Goal: Task Accomplishment & Management: Manage account settings

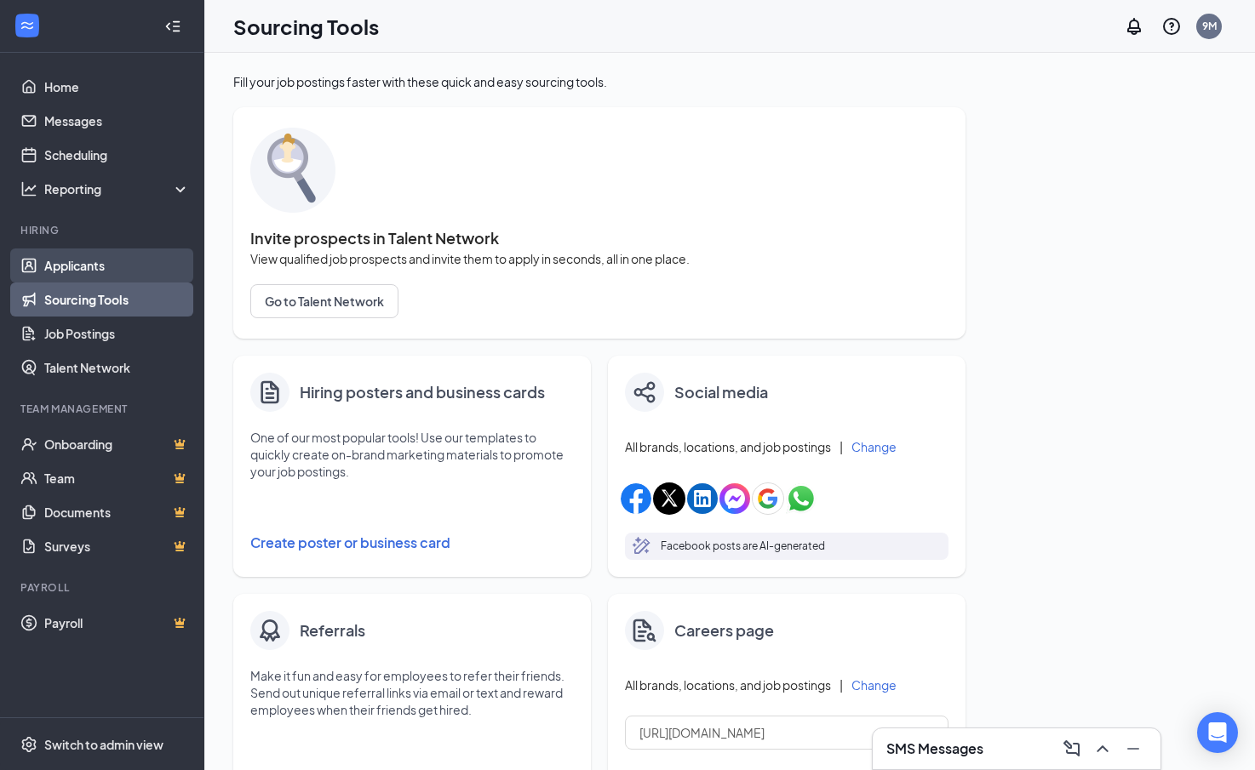
click at [94, 262] on link "Applicants" at bounding box center [117, 266] width 146 height 34
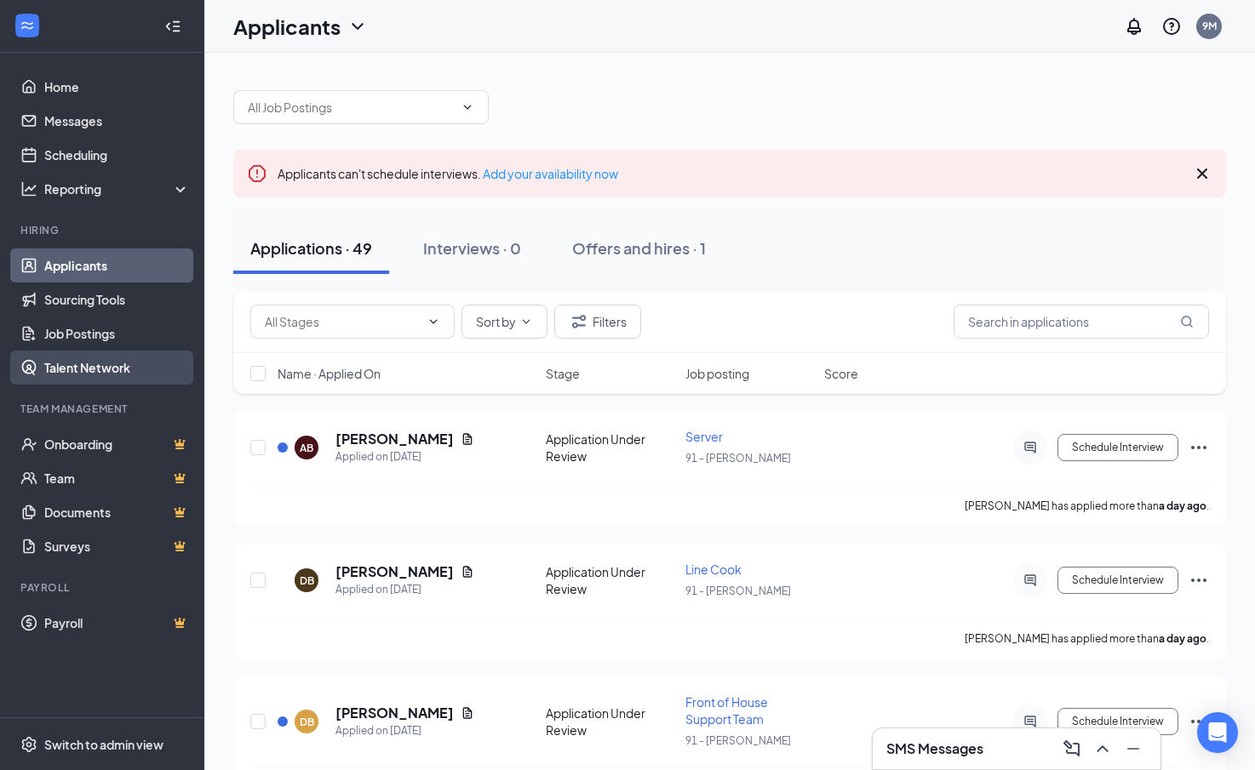
click at [105, 359] on link "Talent Network" at bounding box center [117, 368] width 146 height 34
click at [884, 264] on div "Applications · 49 Interviews · 0 Offers and hires · 1" at bounding box center [729, 248] width 993 height 51
click at [318, 323] on input "text" at bounding box center [342, 321] width 155 height 19
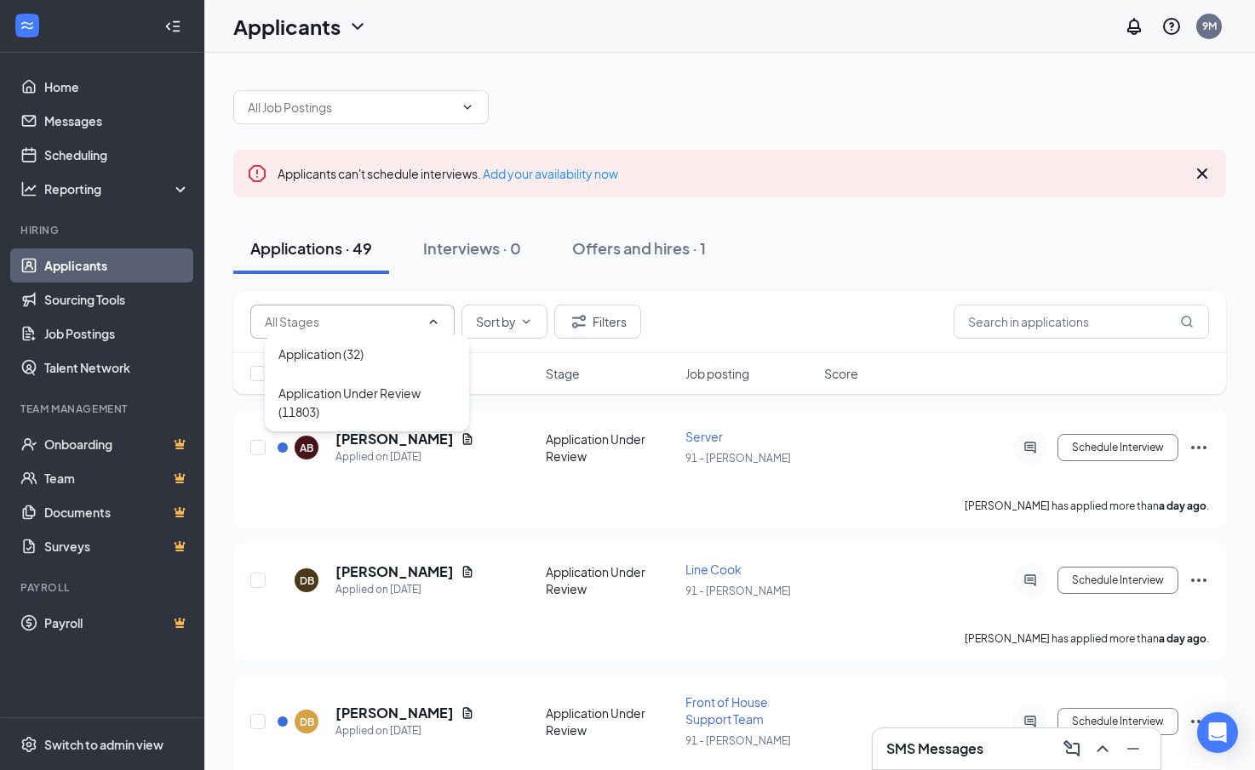
click at [353, 317] on input "text" at bounding box center [342, 321] width 155 height 19
click at [1042, 321] on input "text" at bounding box center [1080, 322] width 255 height 34
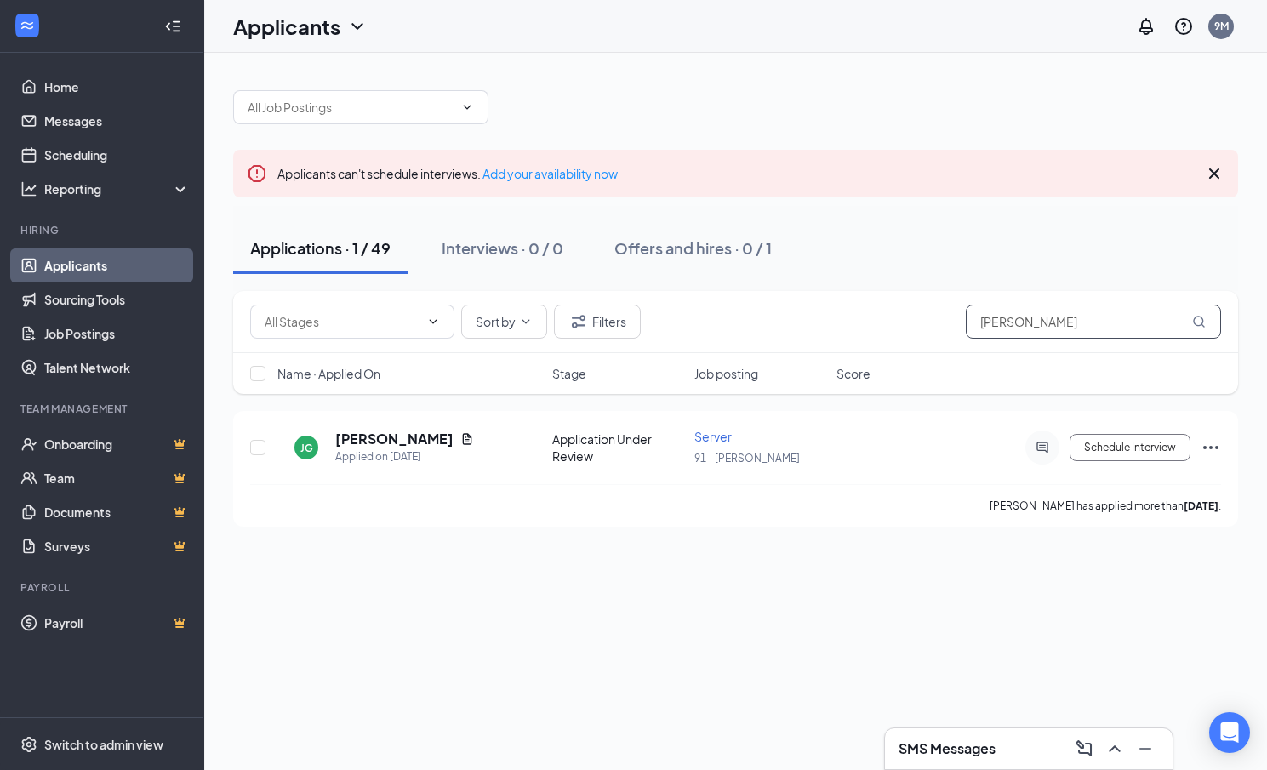
type input "joe"
click at [809, 255] on div "Applications · 1 / 49 Interviews · 0 / 0 Offers and hires · 0 / 1" at bounding box center [735, 248] width 1005 height 51
drag, startPoint x: 1114, startPoint y: 330, endPoint x: 790, endPoint y: 318, distance: 324.6
click at [790, 318] on div "Application (32) Application Under Review (11803) Sort by Filters joe" at bounding box center [735, 322] width 971 height 34
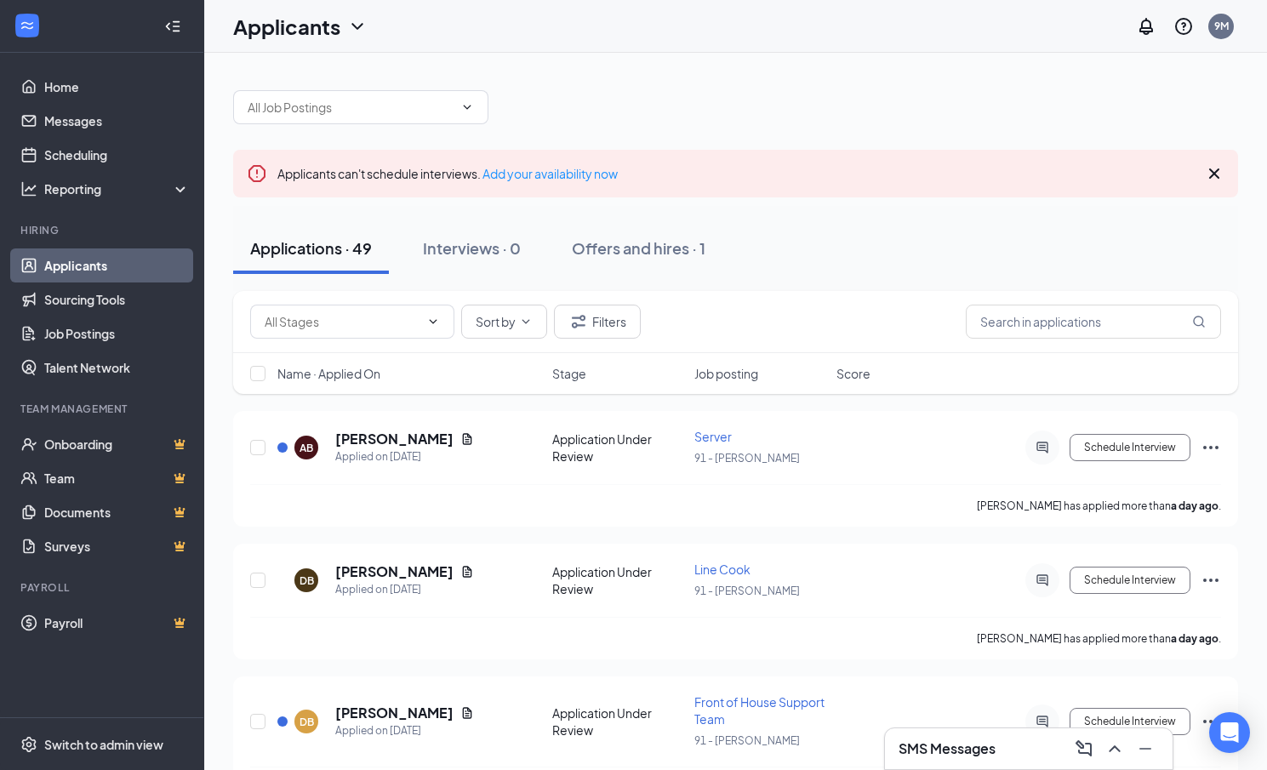
click at [135, 266] on link "Applicants" at bounding box center [117, 266] width 146 height 34
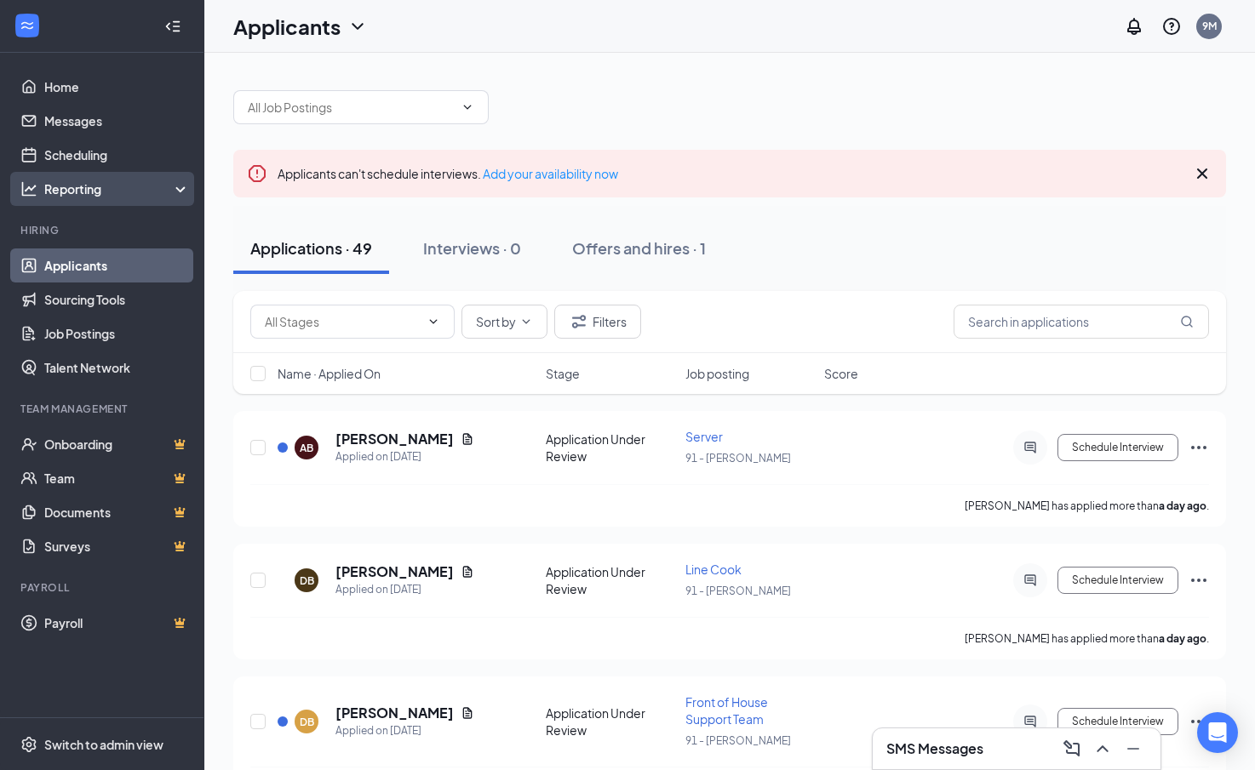
click at [142, 183] on div "Reporting" at bounding box center [117, 188] width 146 height 17
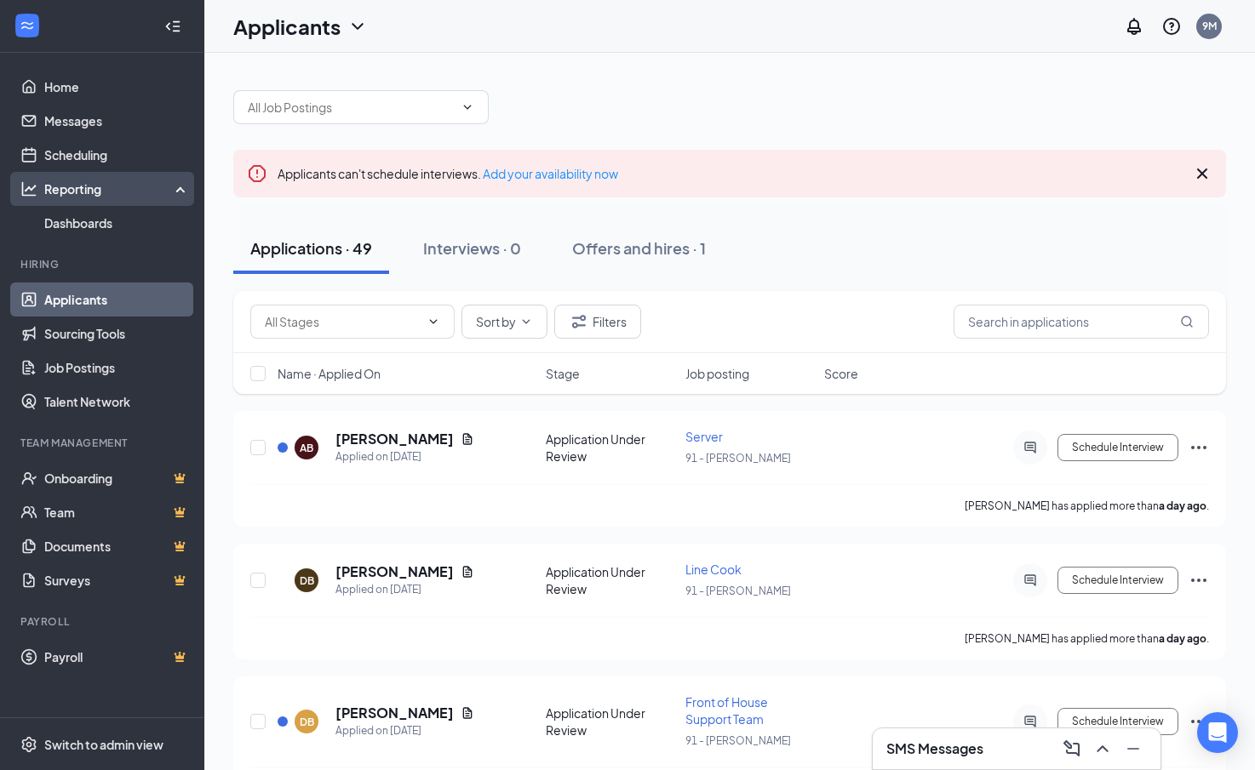
click at [142, 183] on div "Reporting" at bounding box center [117, 188] width 146 height 17
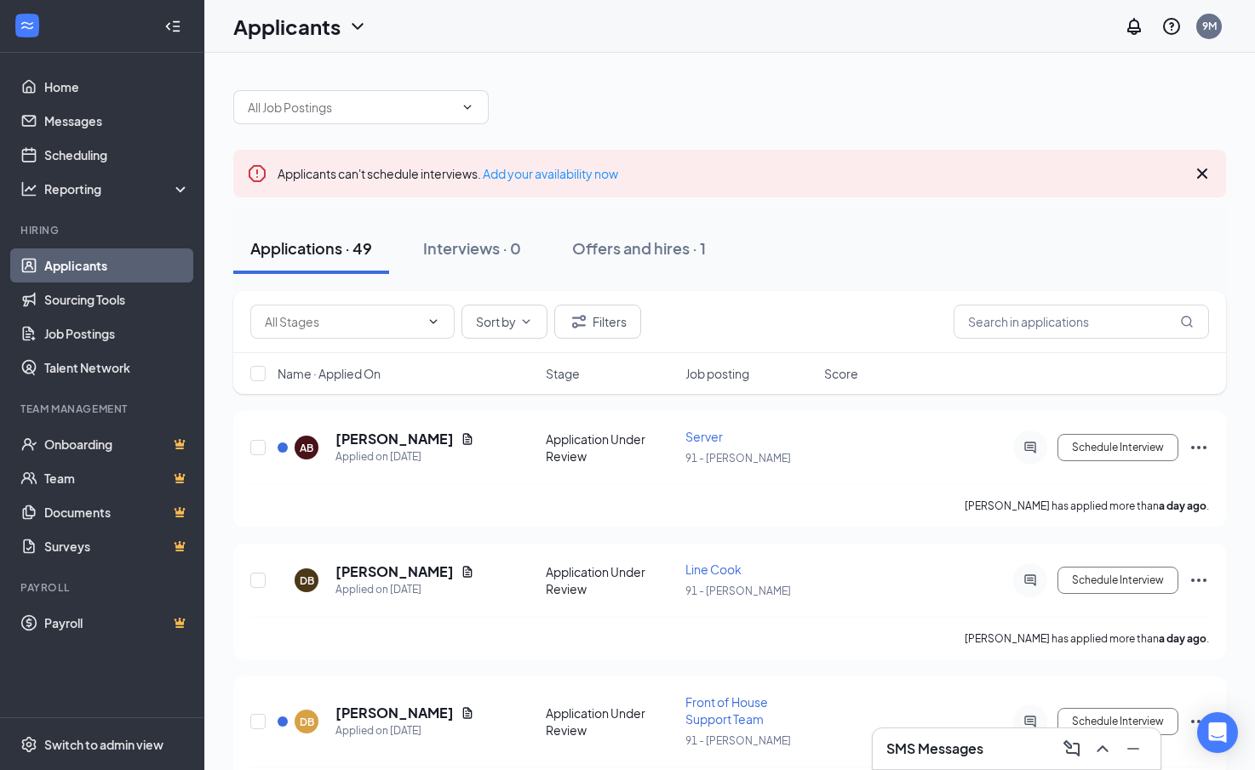
click at [800, 257] on div "Applications · 49 Interviews · 0 Offers and hires · 1" at bounding box center [729, 248] width 993 height 51
click at [787, 306] on div "Sort by Filters" at bounding box center [729, 322] width 958 height 34
click at [640, 281] on div "Applications · 49 Interviews · 0 Offers and hires · 1" at bounding box center [729, 248] width 993 height 85
click at [755, 290] on div "Applications · 49 Interviews · 0 Offers and hires · 1" at bounding box center [729, 248] width 993 height 85
click at [691, 289] on div "Applications · 49 Interviews · 0 Offers and hires · 1" at bounding box center [729, 248] width 993 height 85
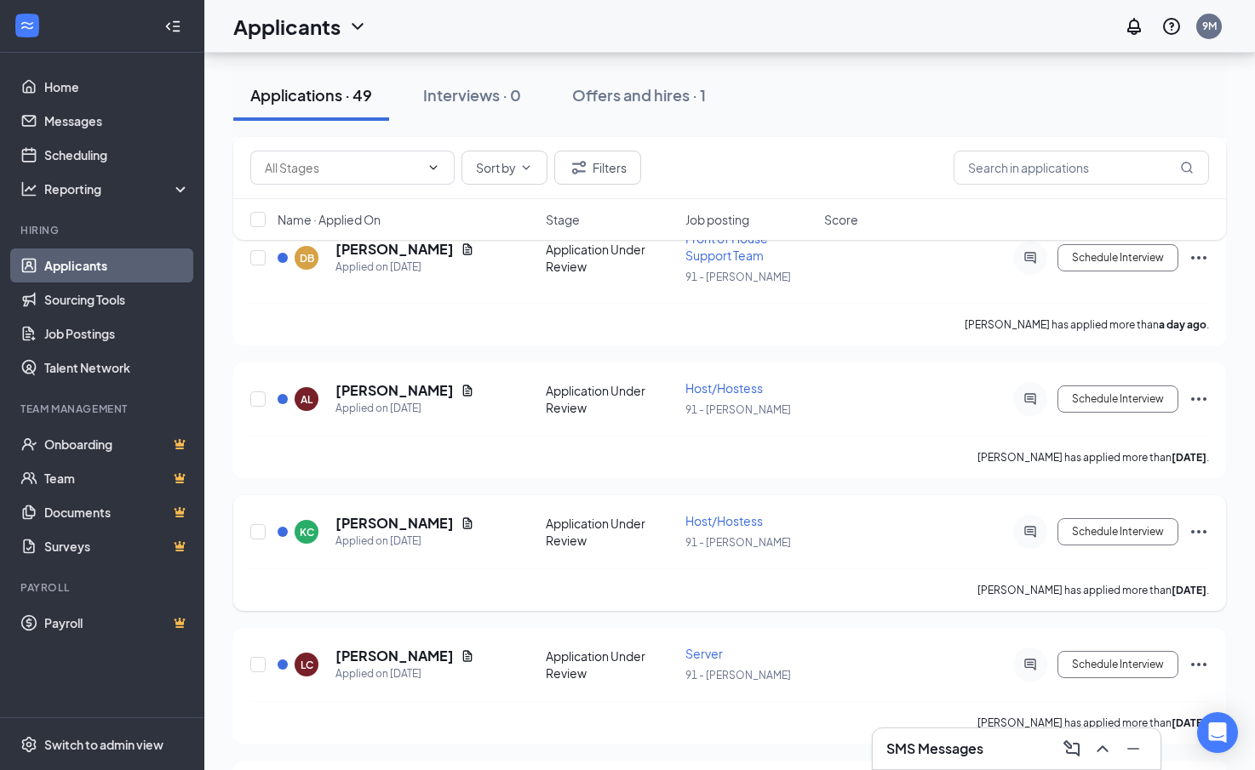
scroll to position [511, 0]
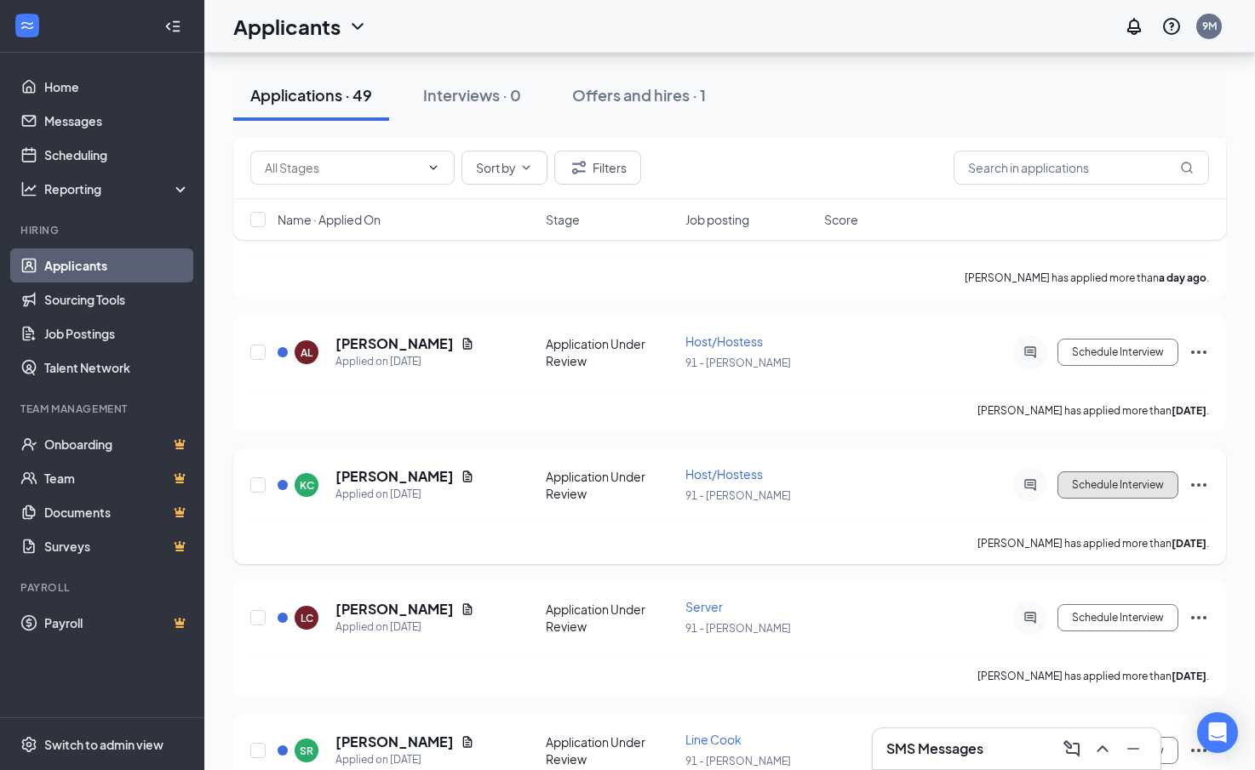
click at [1132, 491] on button "Schedule Interview" at bounding box center [1117, 485] width 121 height 27
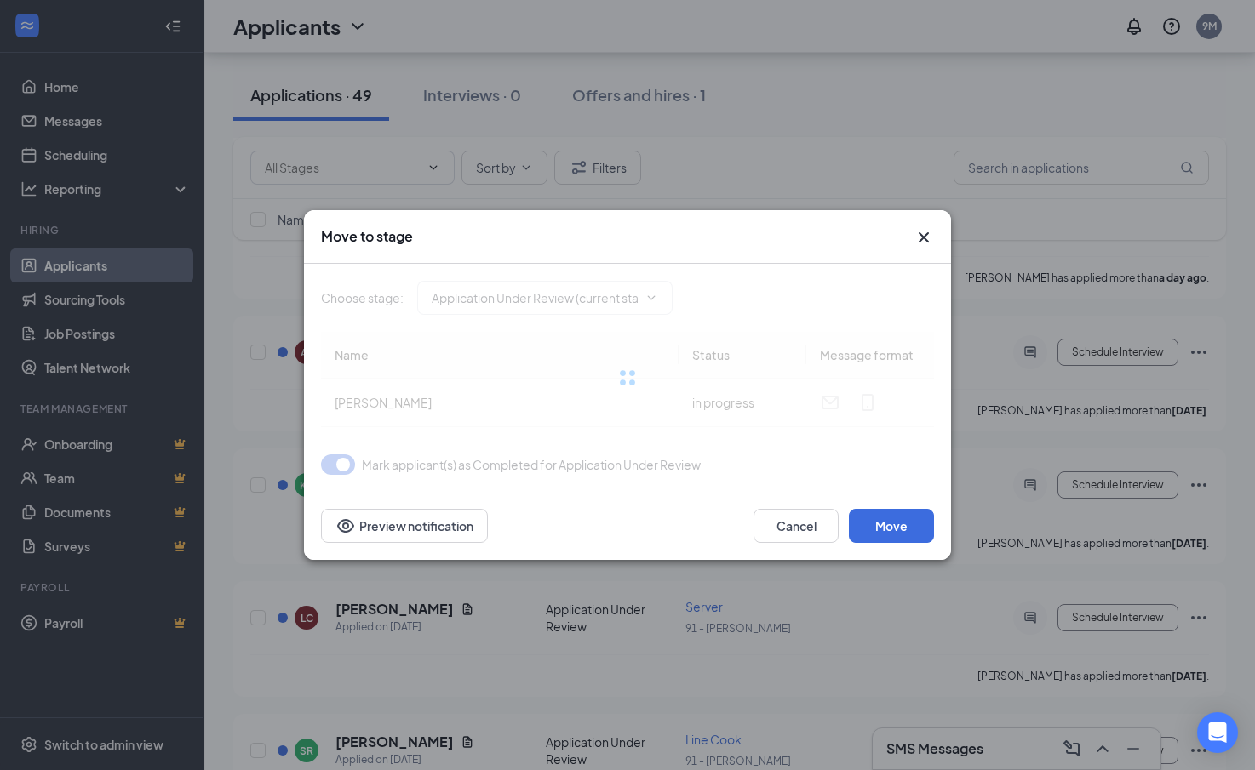
type input "Onsite Interview (next stage)"
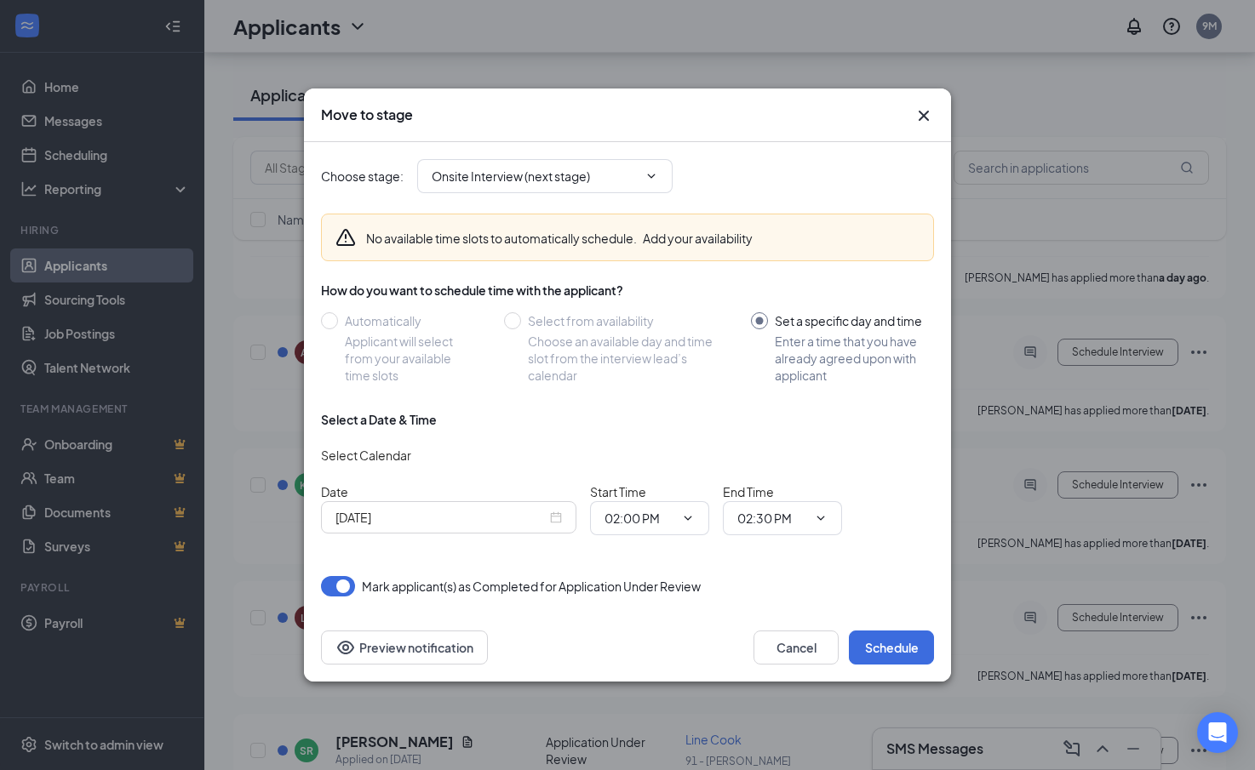
click at [560, 517] on div "Oct 15, 2025" at bounding box center [448, 517] width 226 height 19
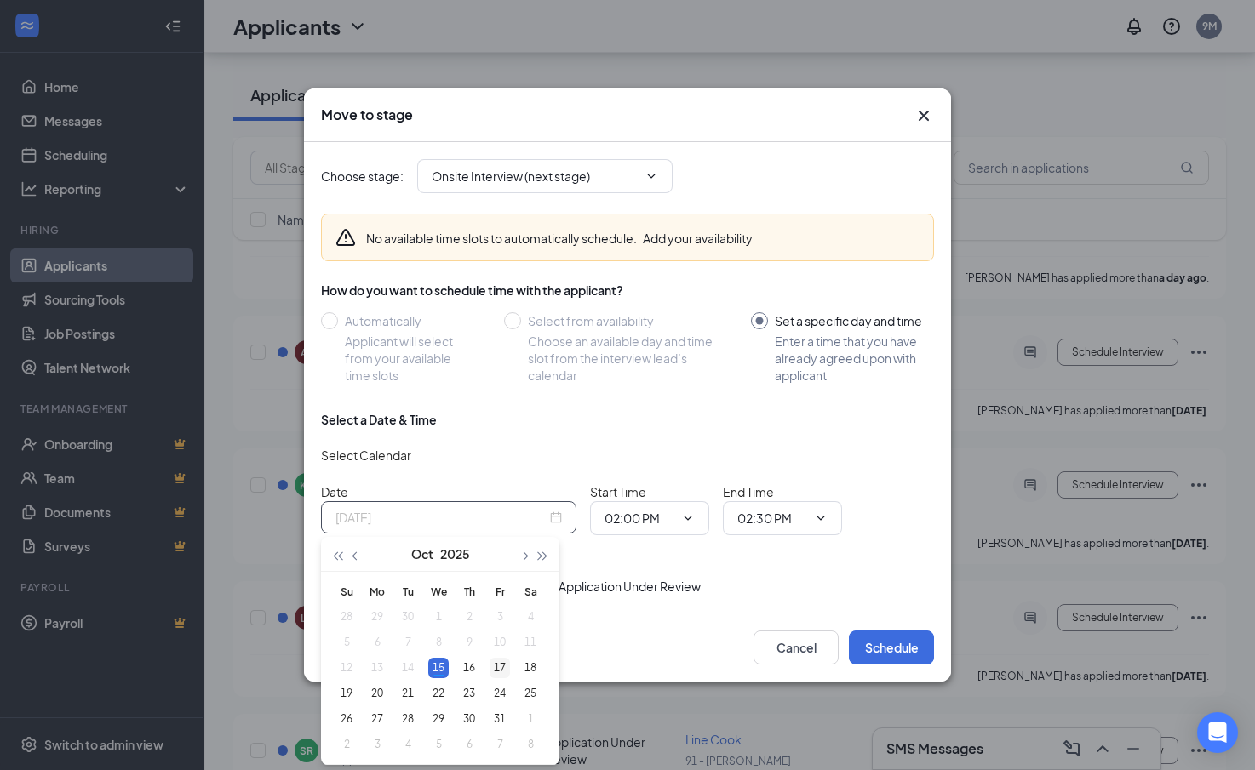
type input "Oct 17, 2025"
click at [502, 667] on div "17" at bounding box center [499, 668] width 20 height 20
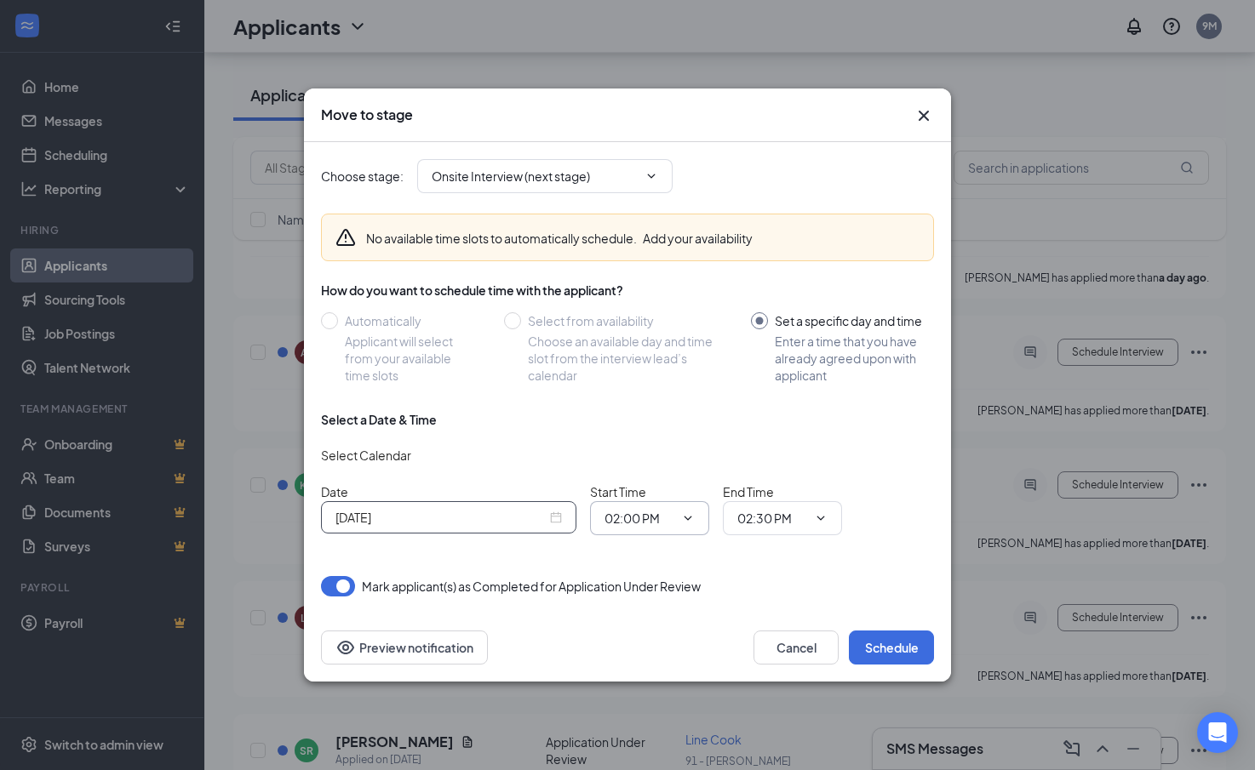
click at [695, 518] on span "02:00 PM" at bounding box center [649, 518] width 119 height 34
click at [619, 521] on input "02:00 PM" at bounding box center [639, 518] width 70 height 19
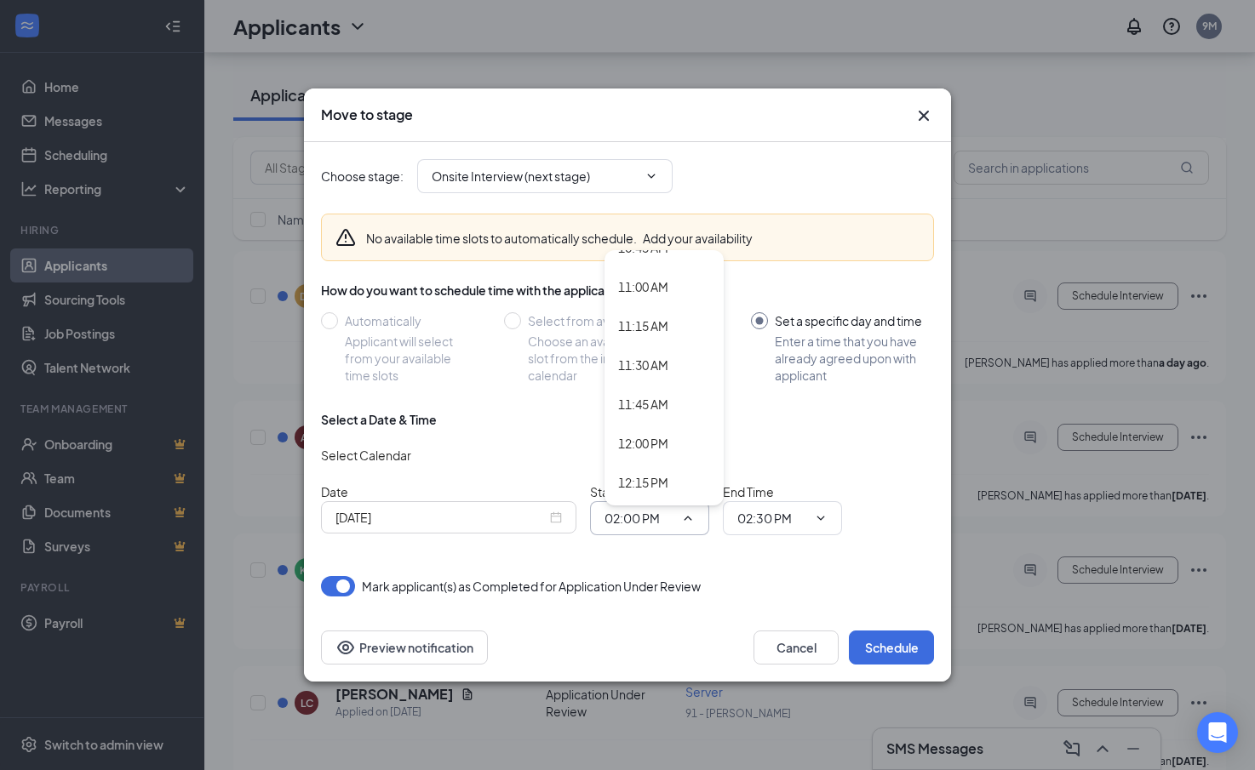
scroll to position [1702, 0]
click at [661, 290] on div "11:00 AM" at bounding box center [643, 290] width 50 height 19
type input "11:00 AM"
click at [829, 518] on span "02:30 PM" at bounding box center [782, 518] width 119 height 34
click at [772, 520] on input "02:30 PM" at bounding box center [772, 518] width 70 height 19
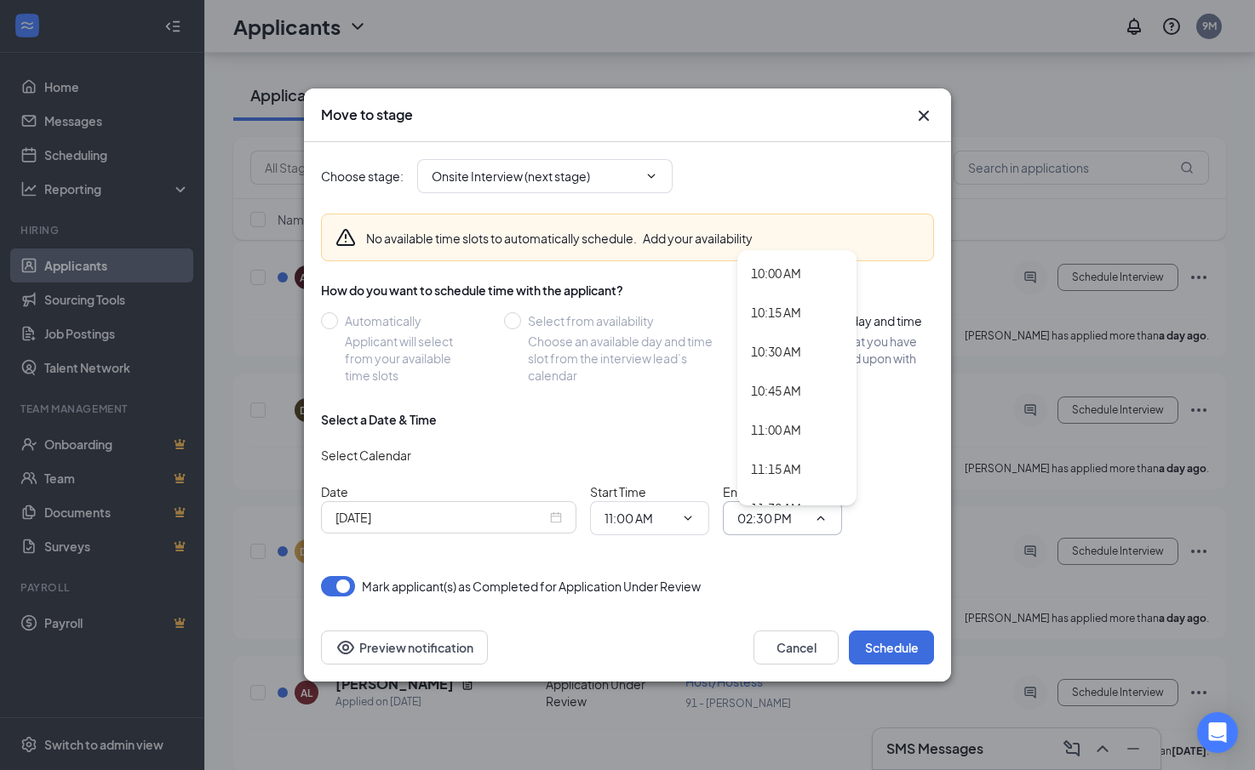
scroll to position [1617, 0]
click at [800, 451] on div "11:30 AM" at bounding box center [776, 453] width 50 height 19
type input "11:30 AM"
click at [895, 558] on div "Choose stage : Onsite Interview (next stage) No available time slots to automat…" at bounding box center [627, 369] width 613 height 455
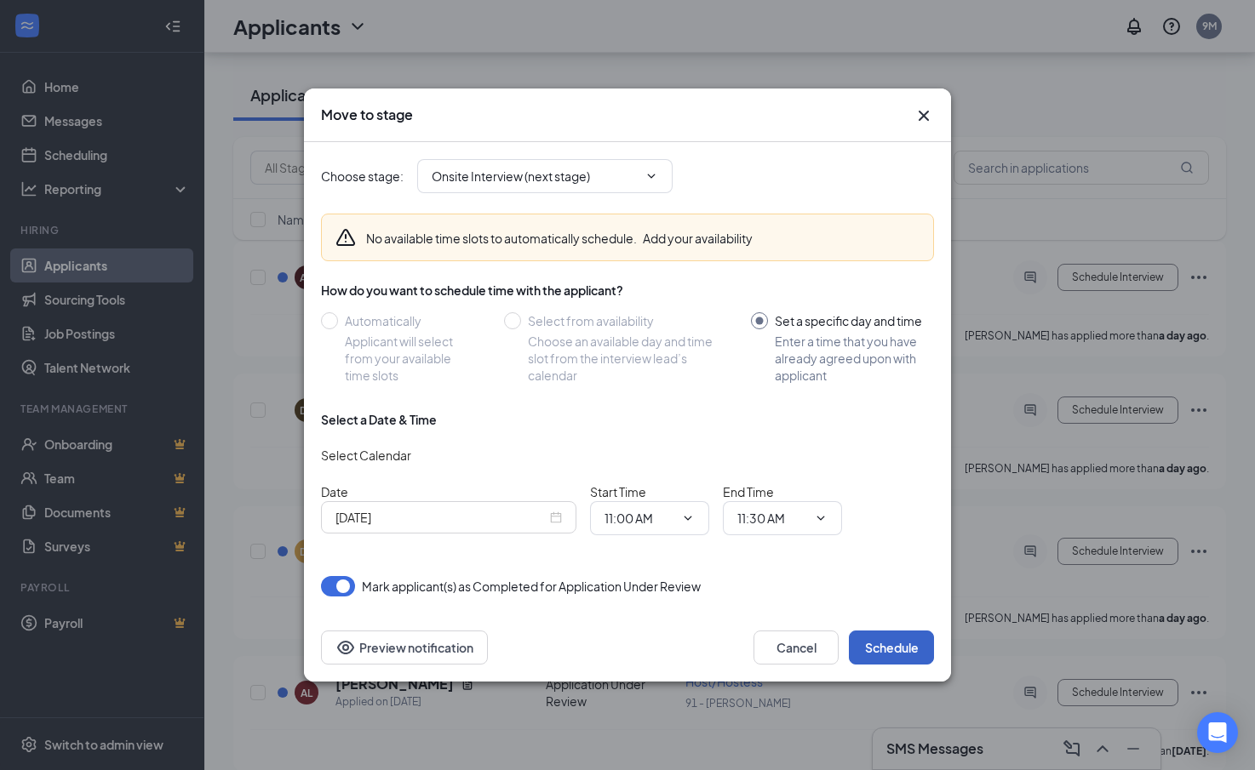
click at [892, 638] on button "Schedule" at bounding box center [891, 648] width 85 height 34
